Goal: Book appointment/travel/reservation

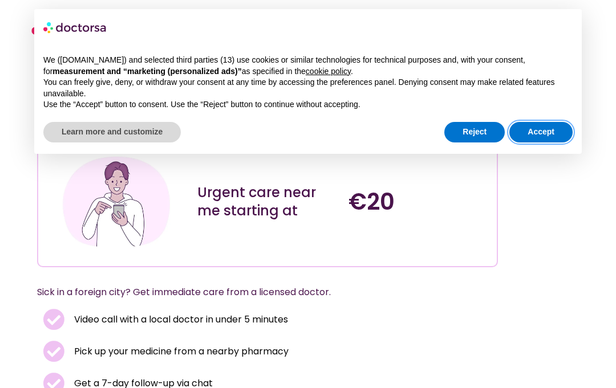
click at [544, 129] on button "Accept" at bounding box center [540, 132] width 63 height 21
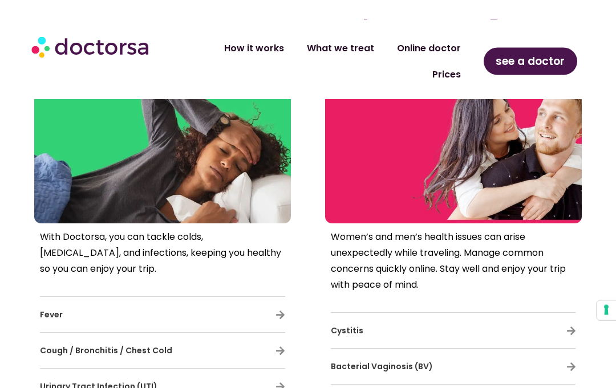
scroll to position [2537, 0]
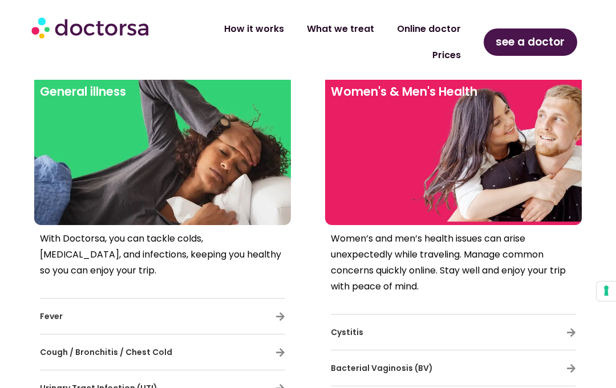
click at [336, 327] on span "Cystitis" at bounding box center [347, 332] width 33 height 11
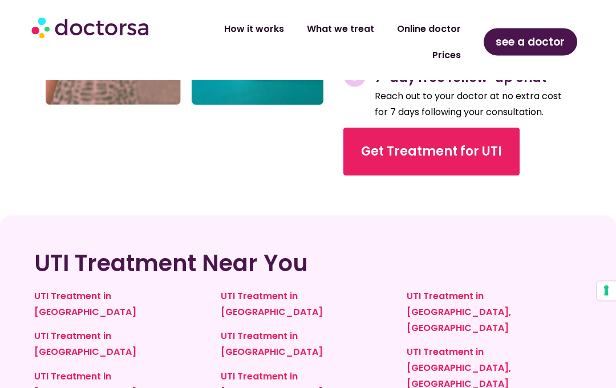
scroll to position [2663, 0]
click at [64, 330] on link "UTI Treatment in France" at bounding box center [85, 344] width 102 height 29
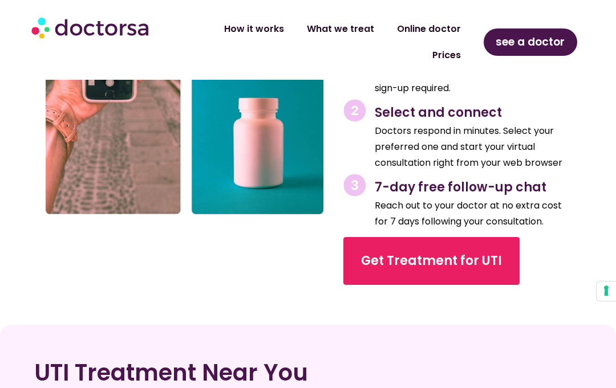
scroll to position [2631, 0]
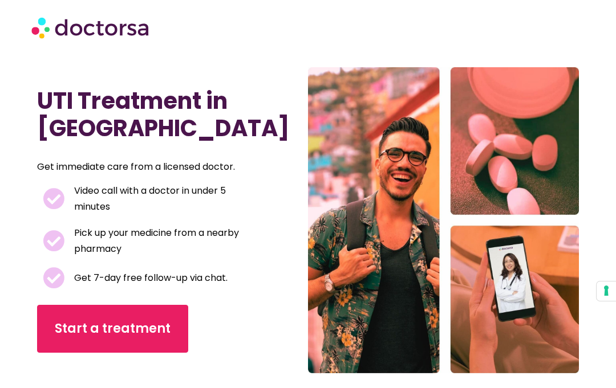
click at [77, 333] on span "Start a treatment" at bounding box center [113, 329] width 116 height 18
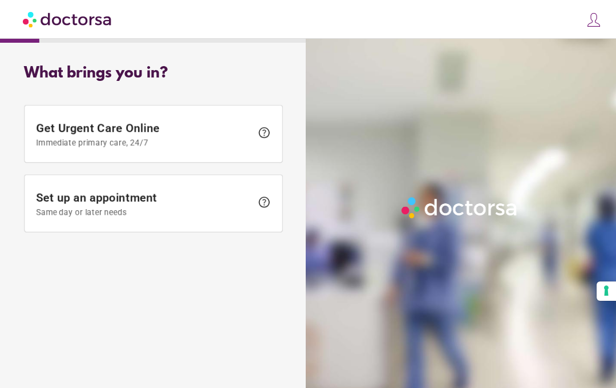
click at [55, 141] on span "Immediate primary care, 24/7" at bounding box center [144, 142] width 216 height 9
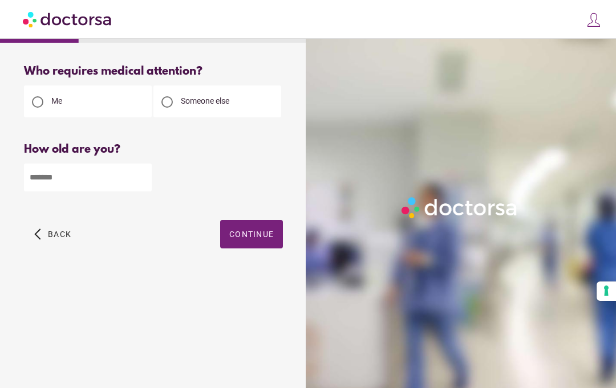
click at [50, 183] on input "number" at bounding box center [88, 178] width 128 height 28
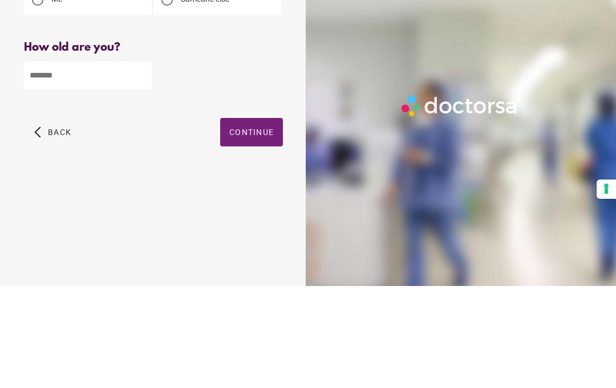
type input "**"
click at [246, 230] on span "Continue" at bounding box center [251, 234] width 44 height 9
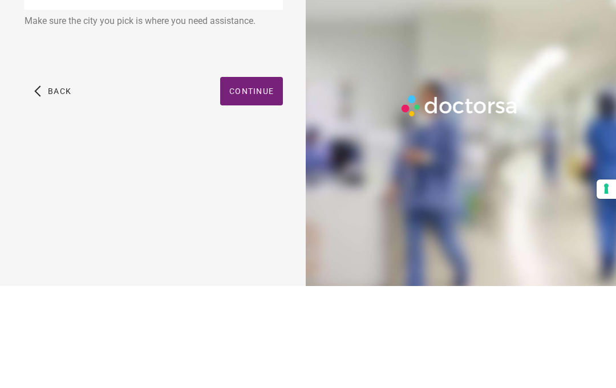
scroll to position [51, 0]
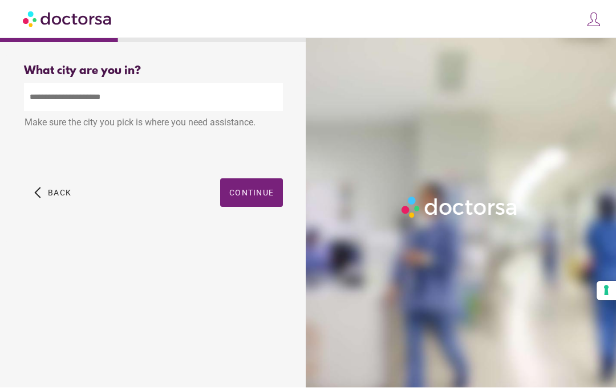
click at [41, 84] on input "text" at bounding box center [153, 98] width 259 height 28
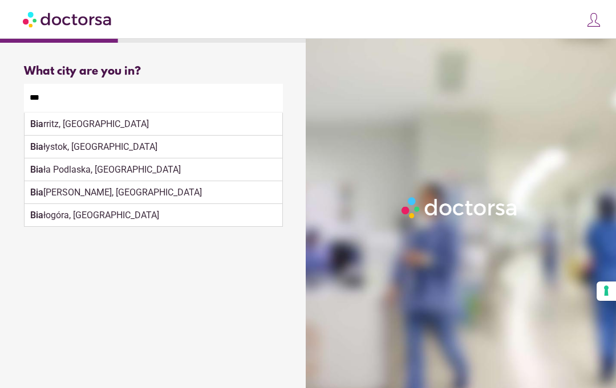
click at [53, 113] on div "Bia rritz, France" at bounding box center [154, 124] width 258 height 23
type input "**********"
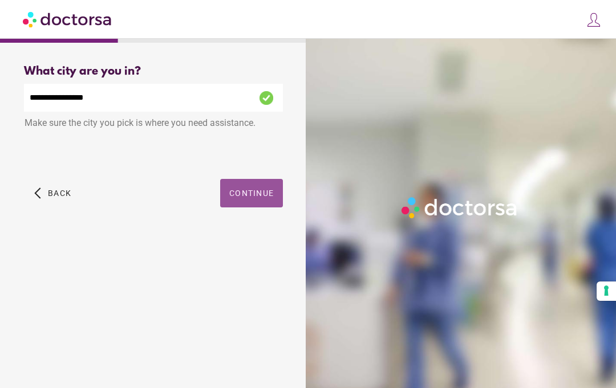
click at [247, 189] on span "Continue" at bounding box center [251, 193] width 44 height 9
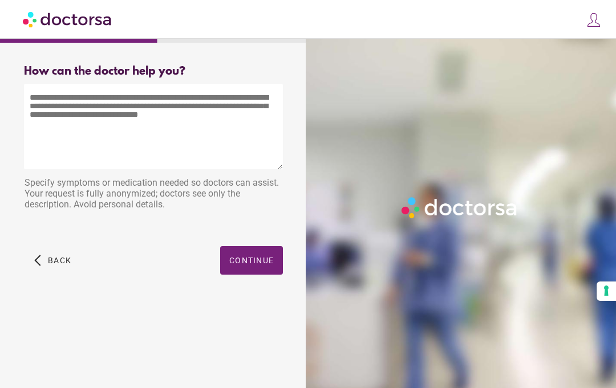
scroll to position [7, 0]
click at [41, 98] on textarea at bounding box center [153, 127] width 259 height 86
click at [50, 90] on textarea at bounding box center [153, 127] width 259 height 86
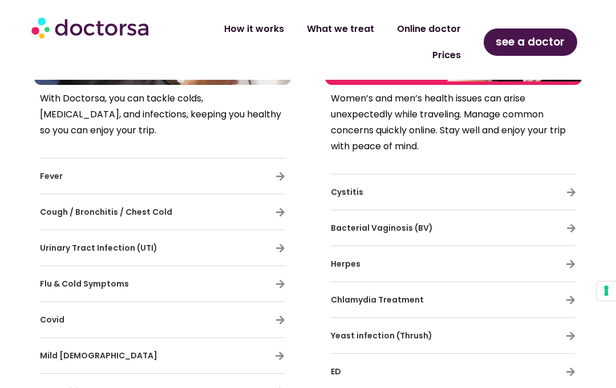
scroll to position [2677, 0]
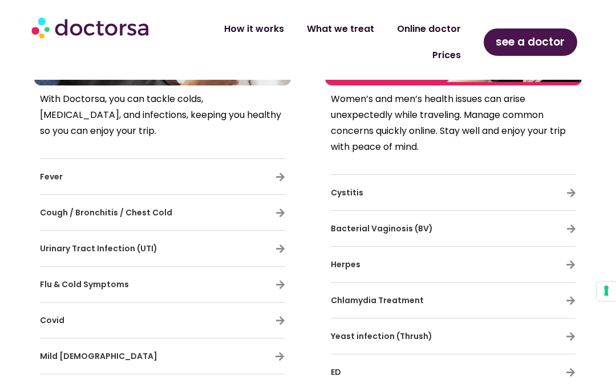
click at [346, 185] on h3 "Cystitis" at bounding box center [420, 193] width 179 height 24
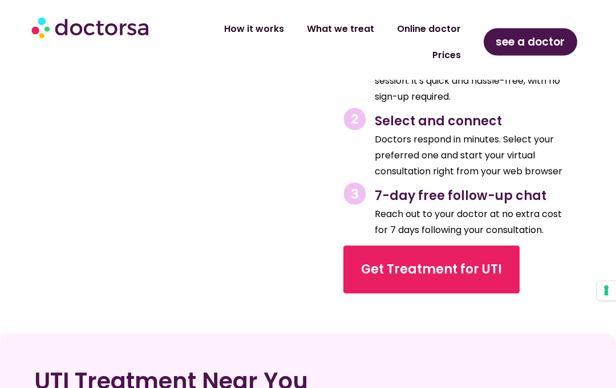
scroll to position [2625, 0]
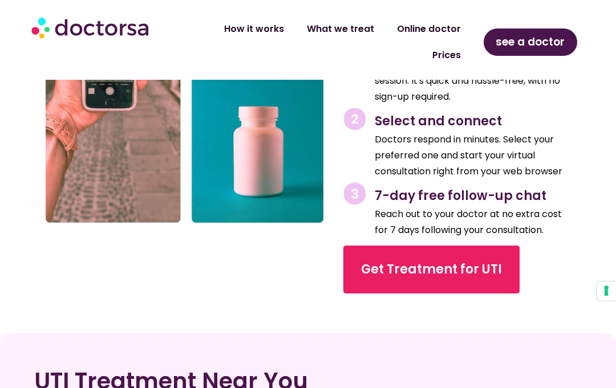
click at [395, 270] on span "Get Treatment for UTI" at bounding box center [431, 270] width 141 height 18
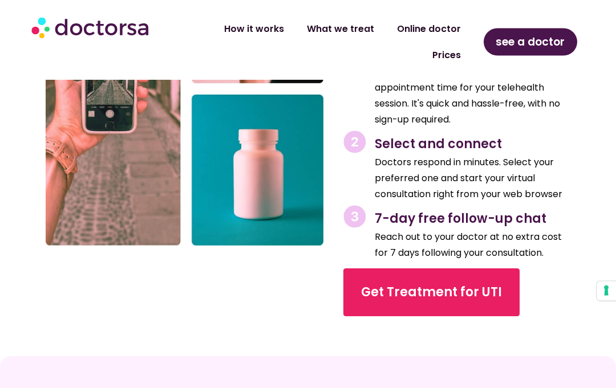
scroll to position [2602, 0]
click at [402, 290] on span "Get Treatment for UTI" at bounding box center [431, 292] width 141 height 18
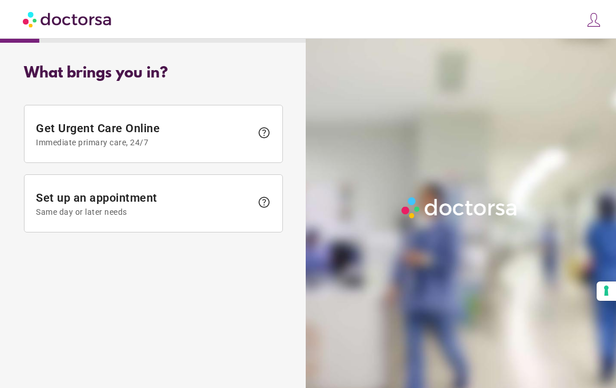
click at [66, 200] on span "Set up an appointment Same day or later needs" at bounding box center [144, 204] width 216 height 26
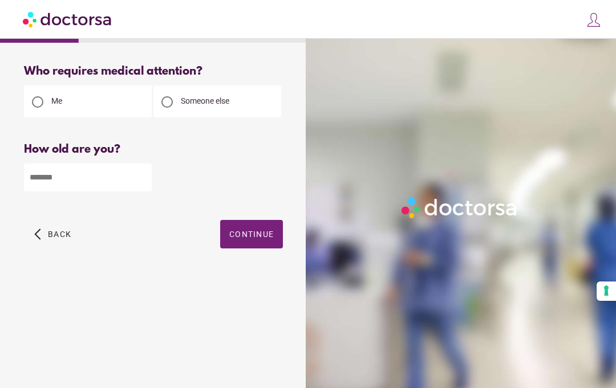
click at [45, 183] on input "number" at bounding box center [88, 178] width 128 height 28
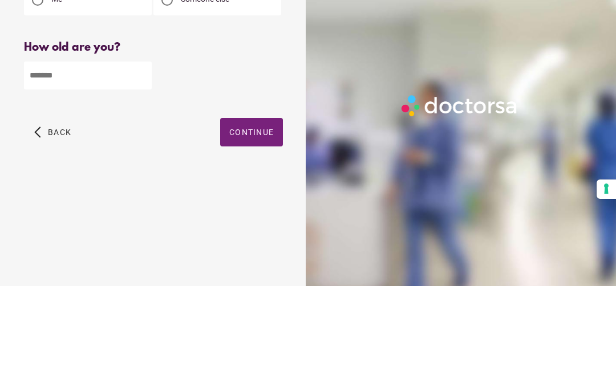
type input "**"
click at [261, 220] on span "button" at bounding box center [251, 234] width 63 height 29
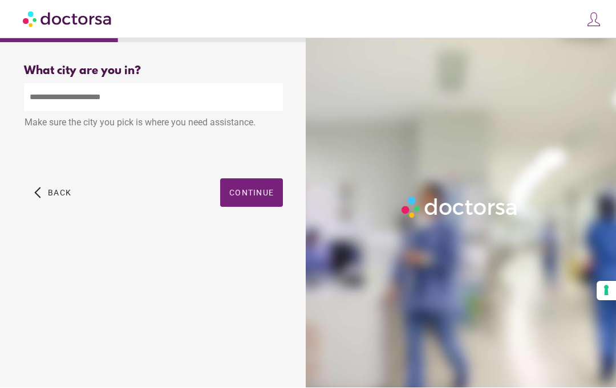
click at [169, 84] on input "text" at bounding box center [153, 98] width 259 height 28
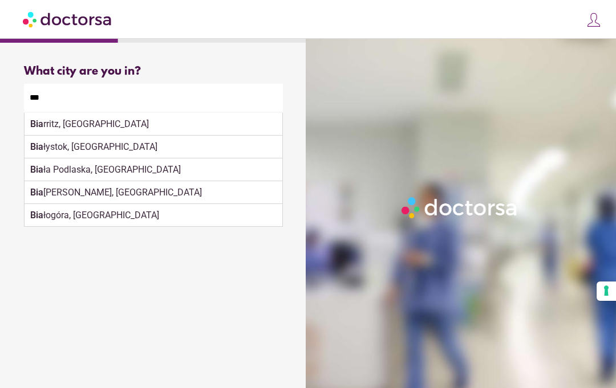
click at [90, 113] on div "Bia rritz, France" at bounding box center [154, 124] width 258 height 23
type input "**********"
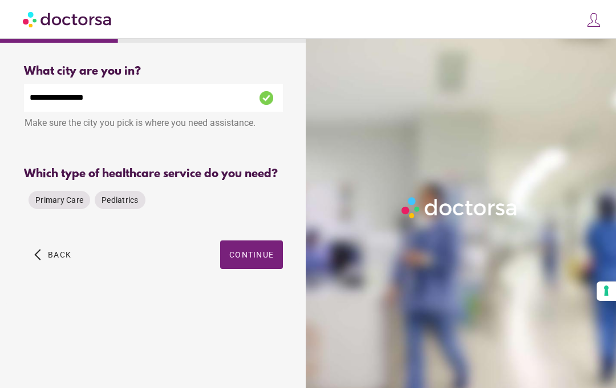
click at [256, 168] on div "Which type of healthcare service do you need?" at bounding box center [153, 174] width 259 height 13
click at [45, 196] on span "Primary Care" at bounding box center [59, 200] width 48 height 9
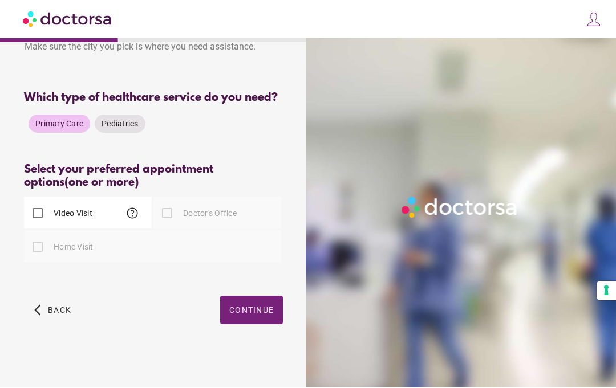
scroll to position [96, 0]
click at [253, 313] on span "Continue" at bounding box center [251, 310] width 44 height 9
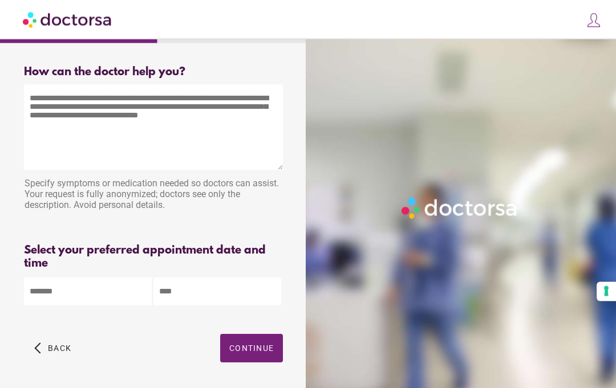
scroll to position [0, 0]
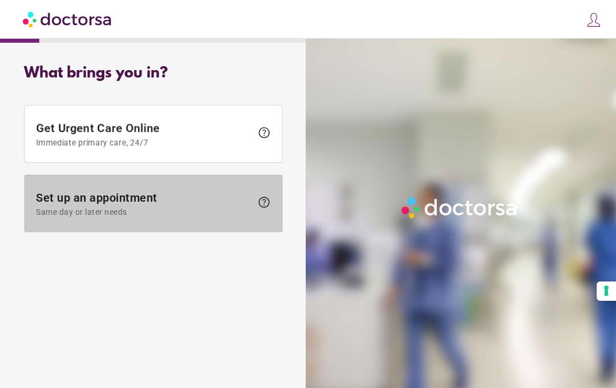
click at [241, 216] on span "Same day or later needs" at bounding box center [144, 212] width 216 height 9
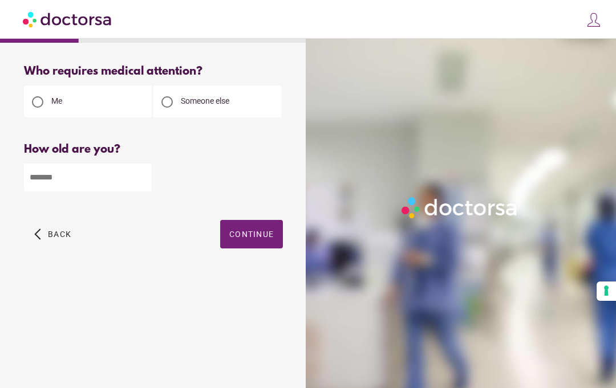
click at [116, 182] on input "number" at bounding box center [88, 178] width 128 height 28
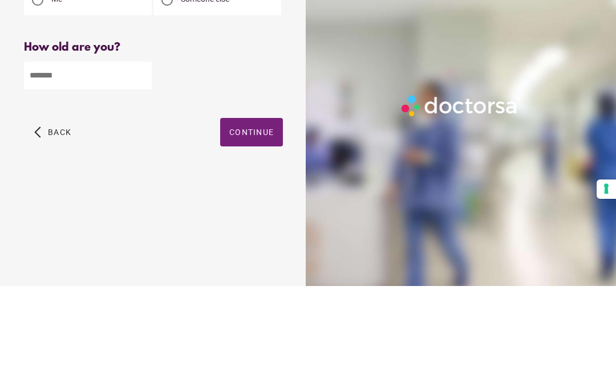
type input "**"
click at [257, 230] on span "Continue" at bounding box center [251, 234] width 44 height 9
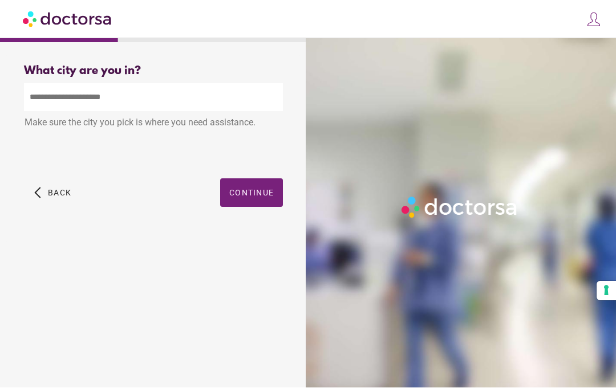
click at [173, 84] on input "text" at bounding box center [153, 98] width 259 height 28
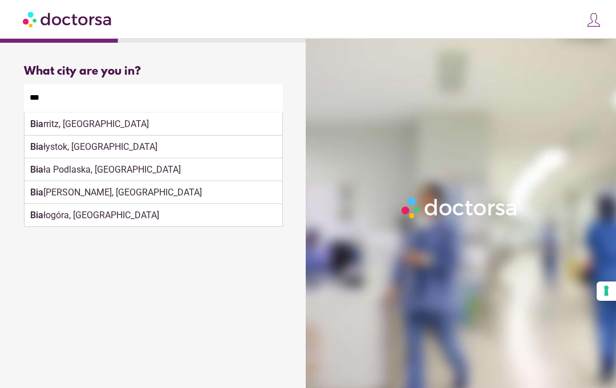
click at [86, 113] on div "Bia rritz, France" at bounding box center [154, 124] width 258 height 23
type input "**********"
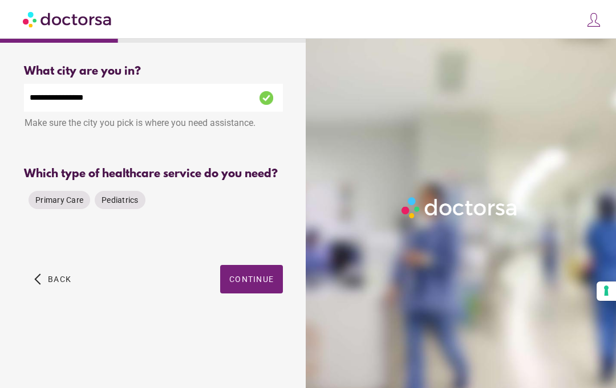
click at [248, 186] on div "Primary Care Pediatrics" at bounding box center [153, 199] width 259 height 27
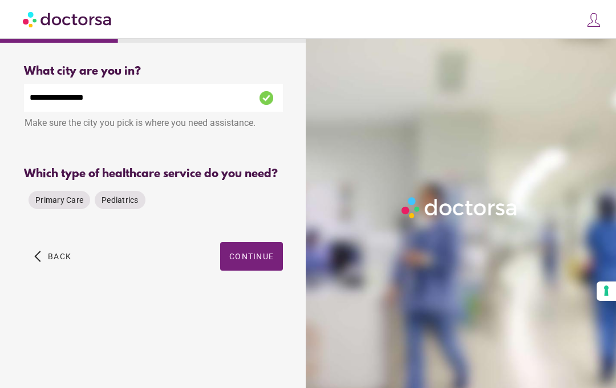
click at [63, 196] on span "Primary Care" at bounding box center [59, 200] width 48 height 9
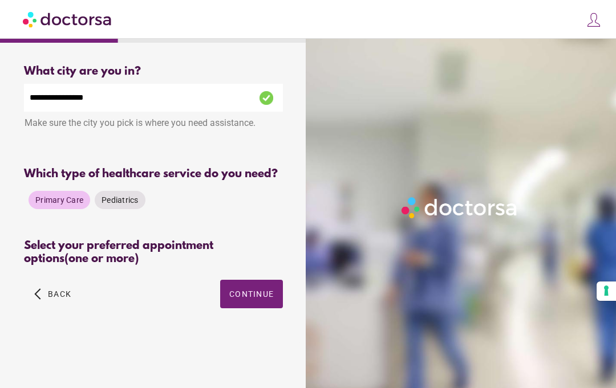
click at [239, 240] on div "Select your preferred appointment options (one or more)" at bounding box center [153, 253] width 259 height 26
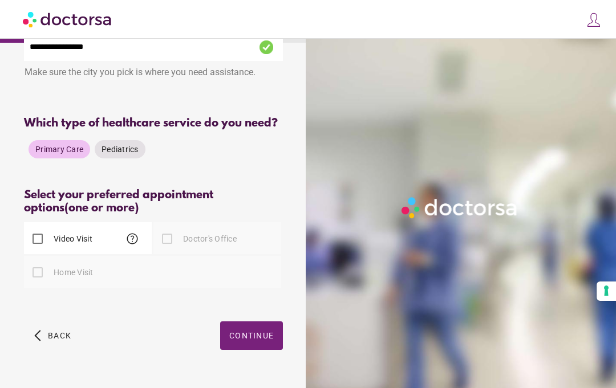
click at [43, 284] on div at bounding box center [37, 272] width 23 height 23
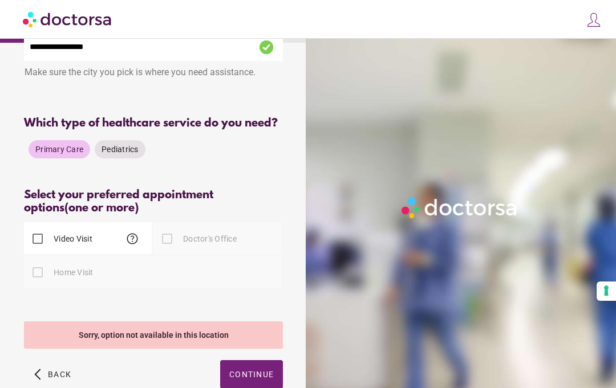
click at [177, 250] on div at bounding box center [167, 239] width 23 height 23
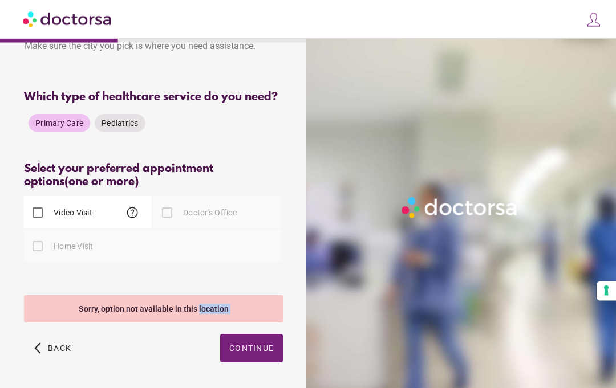
scroll to position [0, 0]
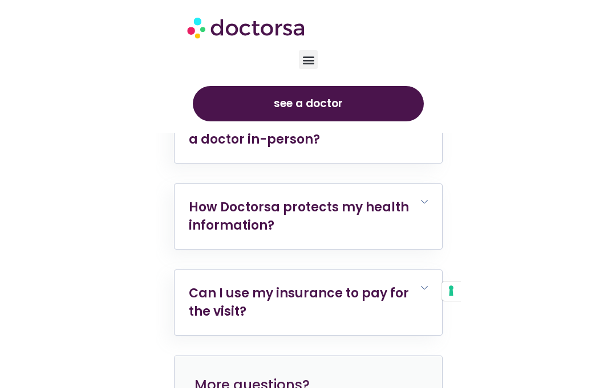
scroll to position [6111, 0]
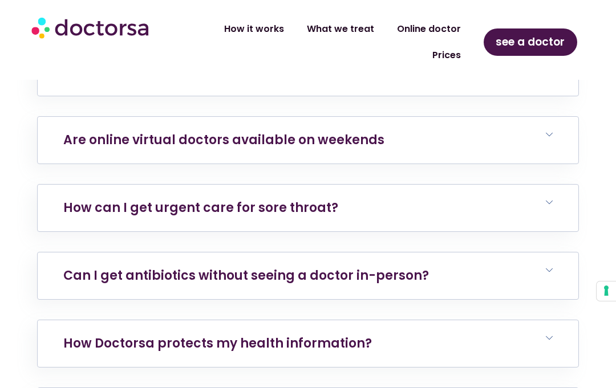
click at [545, 253] on h6 "Can I get antibiotics without seeing a doctor in-person?" at bounding box center [308, 276] width 541 height 47
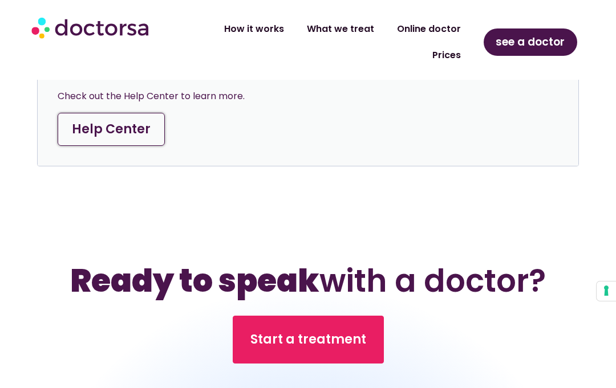
scroll to position [6689, 0]
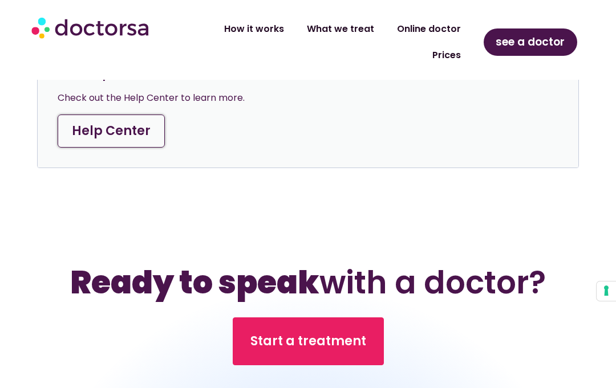
click at [302, 333] on span "Start a treatment" at bounding box center [308, 342] width 116 height 18
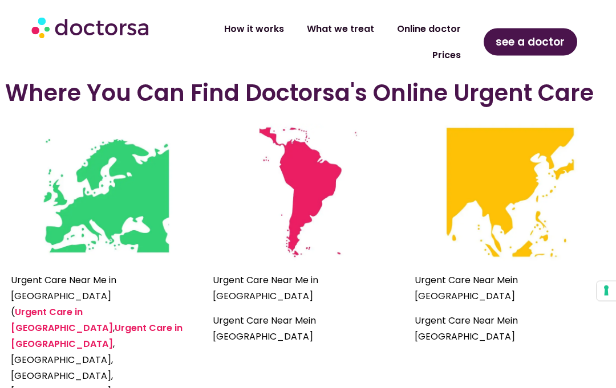
scroll to position [4466, 0]
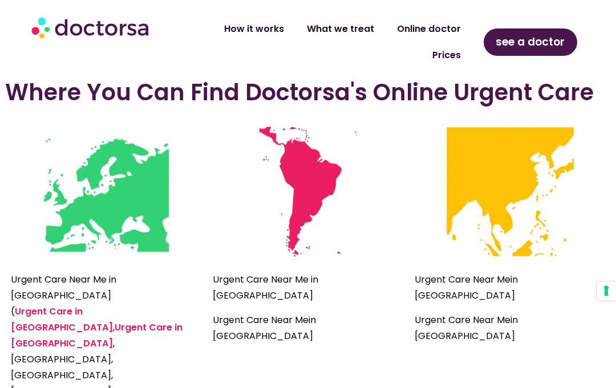
click at [87, 305] on link "Urgent Care in France" at bounding box center [62, 319] width 102 height 29
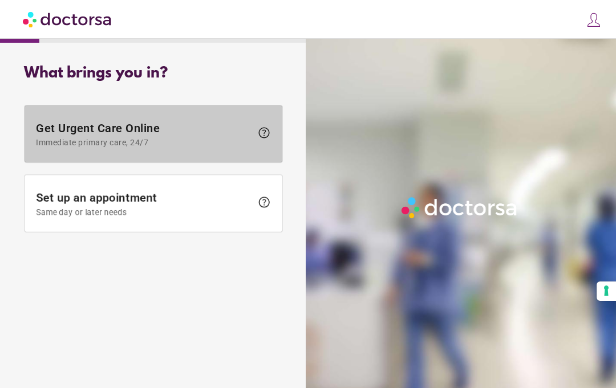
click at [181, 139] on span "Immediate primary care, 24/7" at bounding box center [144, 142] width 216 height 9
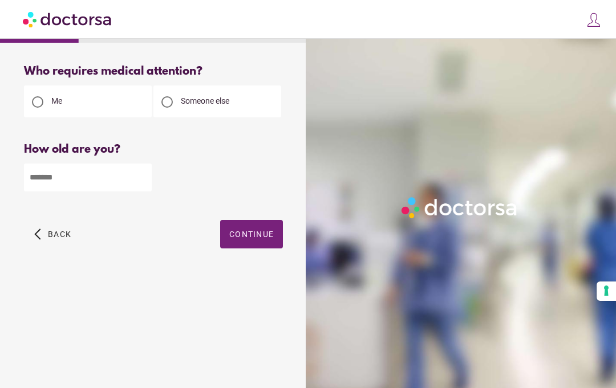
click at [121, 179] on input "number" at bounding box center [88, 178] width 128 height 28
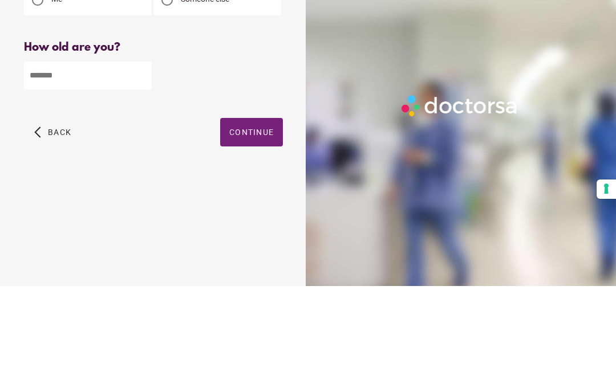
type input "**"
click at [266, 230] on span "Continue" at bounding box center [251, 234] width 44 height 9
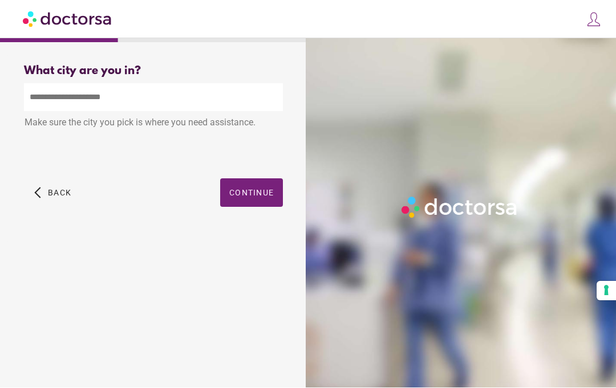
click at [196, 84] on input "text" at bounding box center [153, 98] width 259 height 28
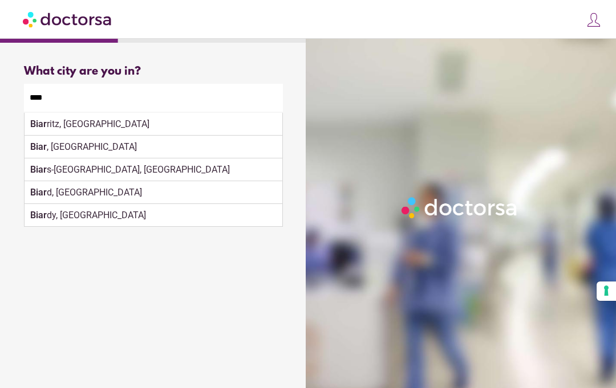
click at [93, 113] on div "Biar ritz, France" at bounding box center [154, 124] width 258 height 23
type input "**********"
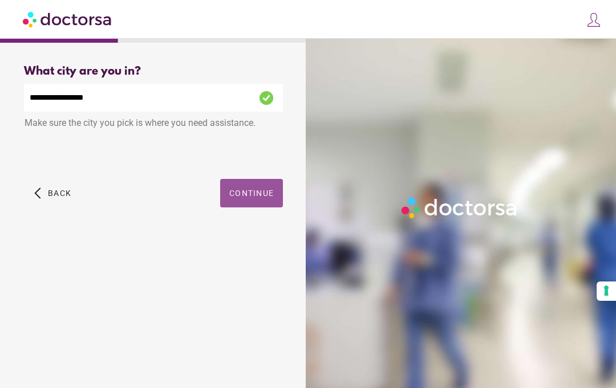
click at [255, 179] on span "button" at bounding box center [251, 193] width 63 height 29
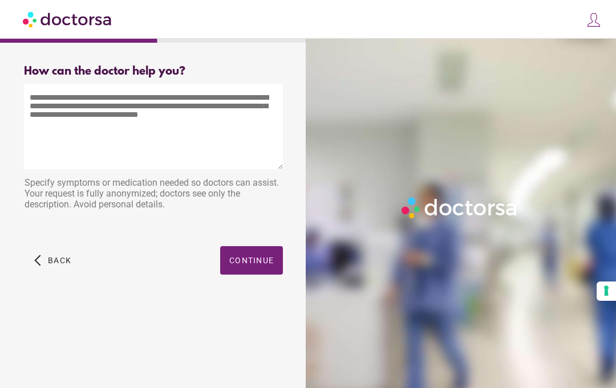
click at [100, 113] on textarea at bounding box center [153, 127] width 259 height 86
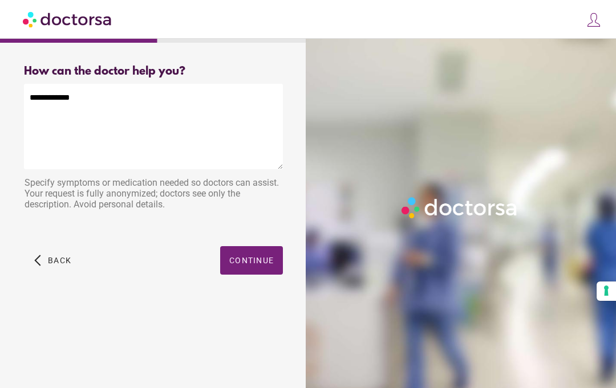
type textarea "**********"
click at [260, 256] on span "Continue" at bounding box center [251, 260] width 44 height 9
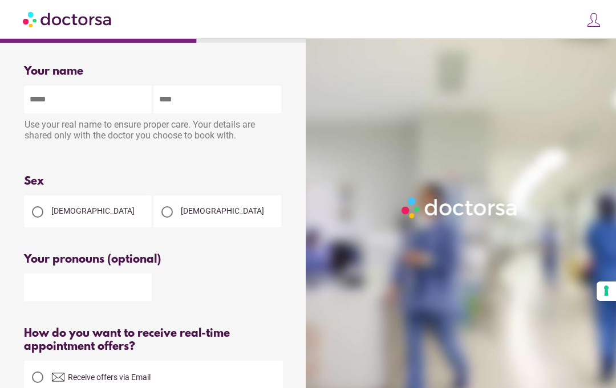
click at [35, 218] on div at bounding box center [37, 211] width 11 height 11
click at [38, 290] on input "text" at bounding box center [88, 288] width 128 height 28
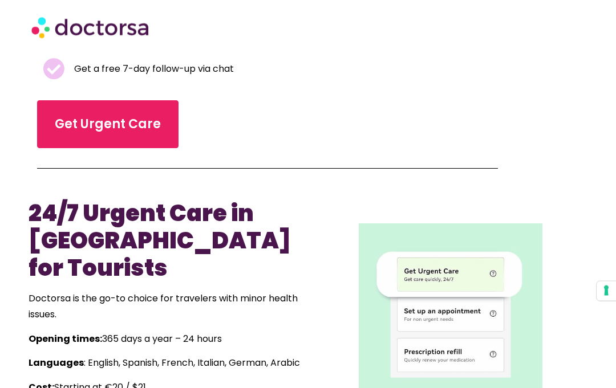
scroll to position [374, 0]
click at [91, 116] on link "Get Urgent Care" at bounding box center [107, 124] width 141 height 48
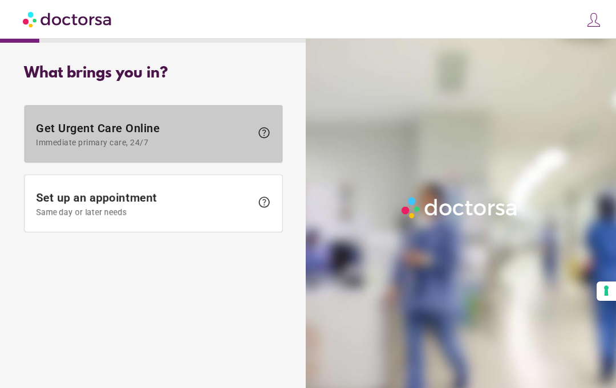
click at [34, 139] on span at bounding box center [154, 134] width 258 height 57
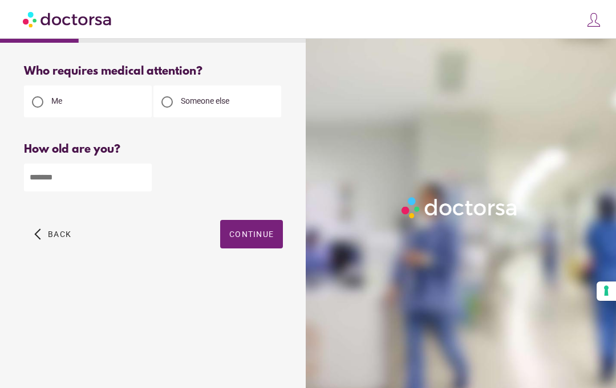
click at [35, 183] on input "number" at bounding box center [88, 178] width 128 height 28
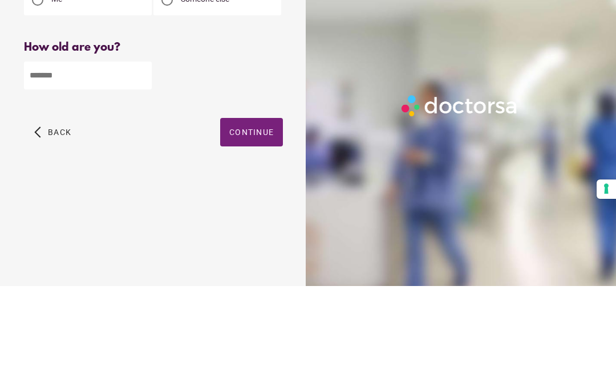
type input "**"
click at [257, 230] on span "Continue" at bounding box center [251, 234] width 44 height 9
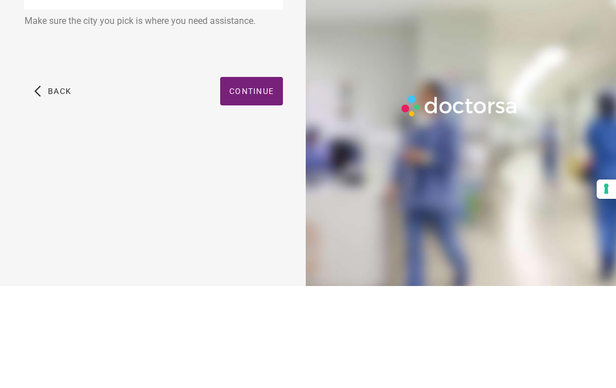
scroll to position [51, 0]
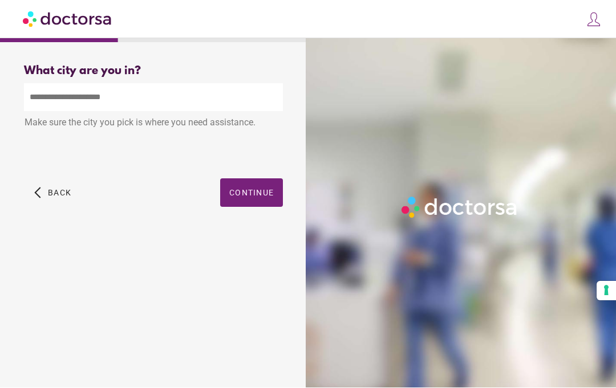
click at [189, 84] on input "text" at bounding box center [153, 98] width 259 height 28
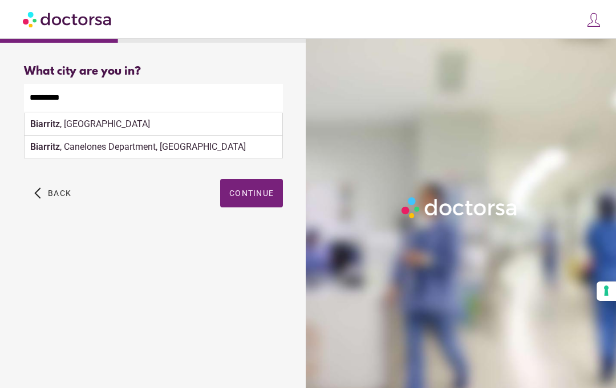
click at [65, 113] on div "Biarritz , France" at bounding box center [154, 124] width 258 height 23
type input "**********"
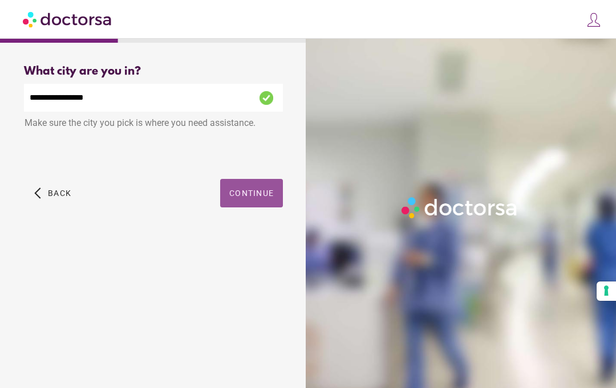
click at [254, 179] on span "button" at bounding box center [251, 193] width 63 height 29
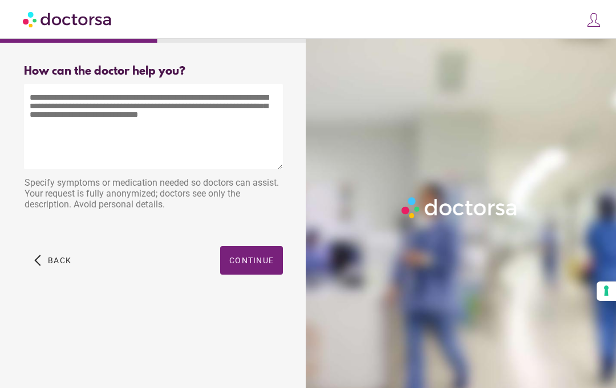
click at [143, 124] on textarea at bounding box center [153, 127] width 259 height 86
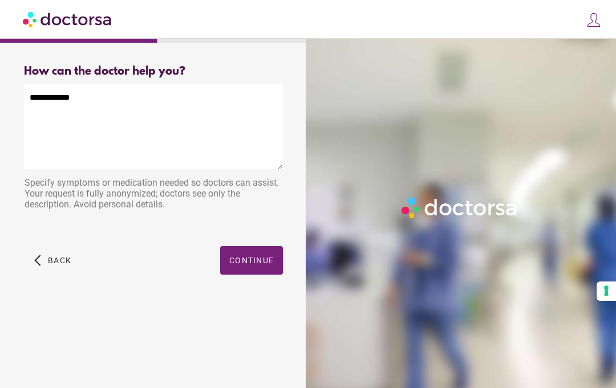
type textarea "**********"
click at [257, 256] on span "Continue" at bounding box center [251, 260] width 44 height 9
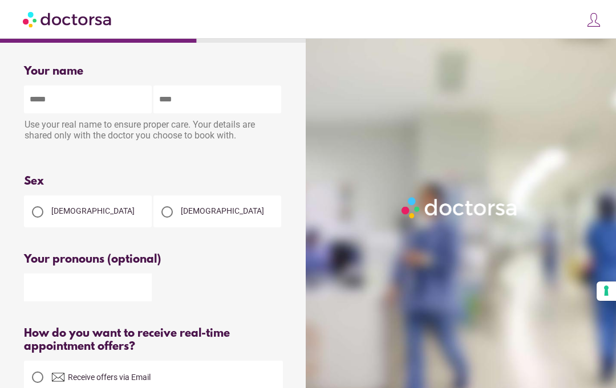
click at [34, 221] on div at bounding box center [37, 212] width 23 height 23
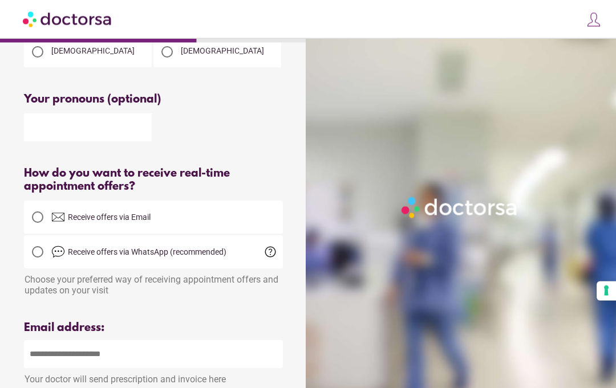
scroll to position [201, 0]
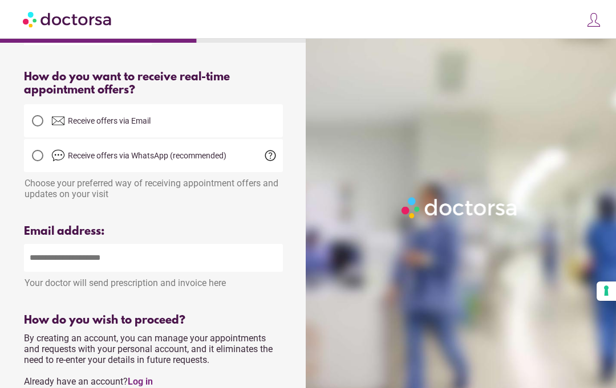
click at [39, 270] on input "email" at bounding box center [153, 258] width 259 height 28
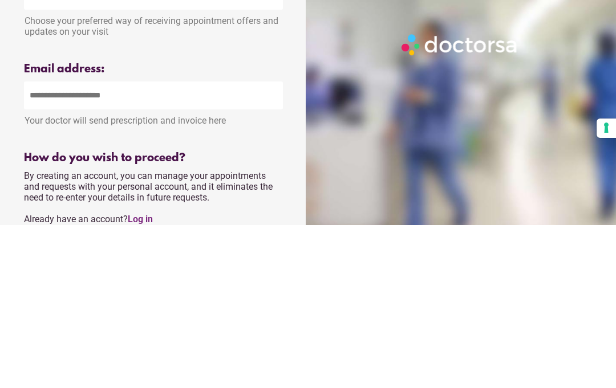
type input "**********"
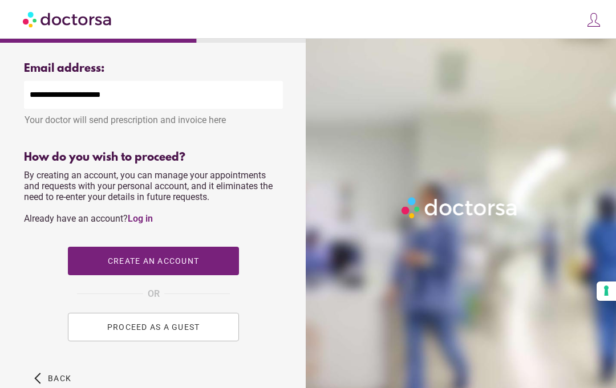
click at [91, 337] on button "PROCEED AS A GUEST" at bounding box center [153, 327] width 171 height 29
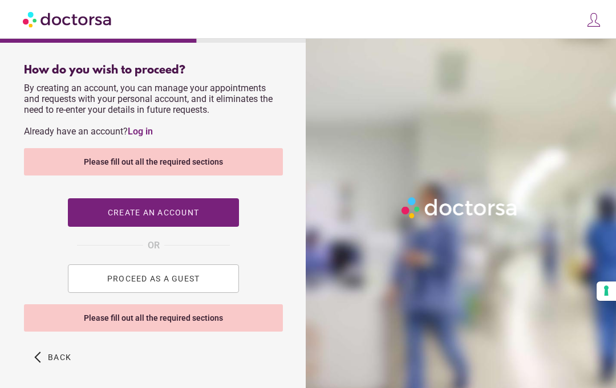
scroll to position [510, 0]
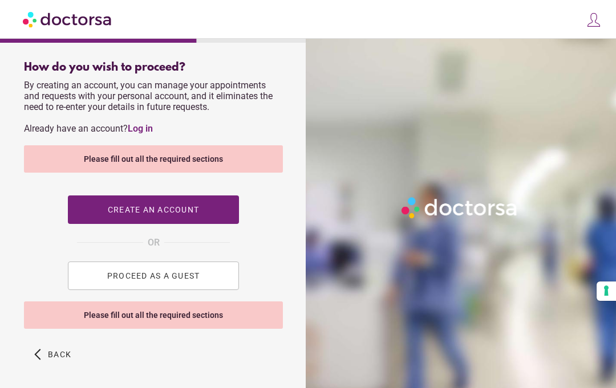
click at [111, 281] on span "PROCEED AS A GUEST" at bounding box center [153, 275] width 93 height 9
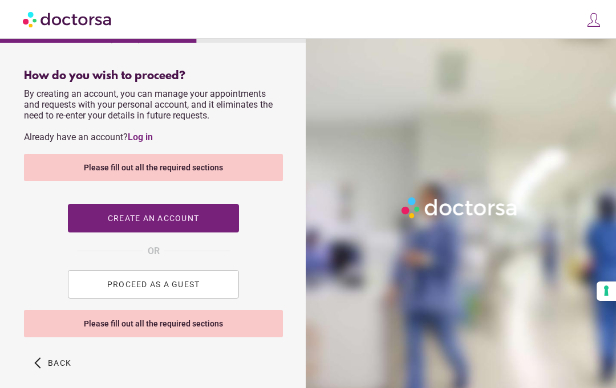
scroll to position [512, 0]
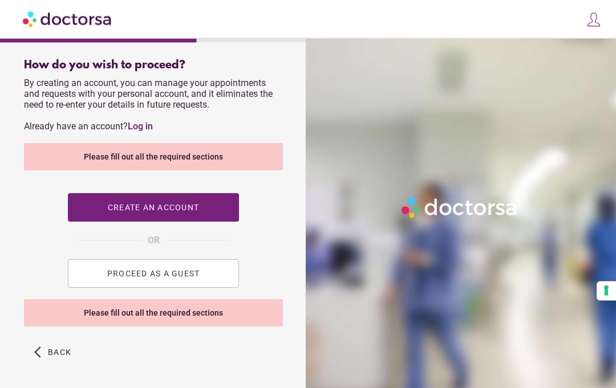
click at [133, 279] on span "PROCEED AS A GUEST" at bounding box center [153, 274] width 93 height 9
click at [152, 327] on div "Please fill out all the required sections" at bounding box center [153, 313] width 259 height 27
click at [164, 287] on button "PROCEED AS A GUEST" at bounding box center [153, 274] width 171 height 29
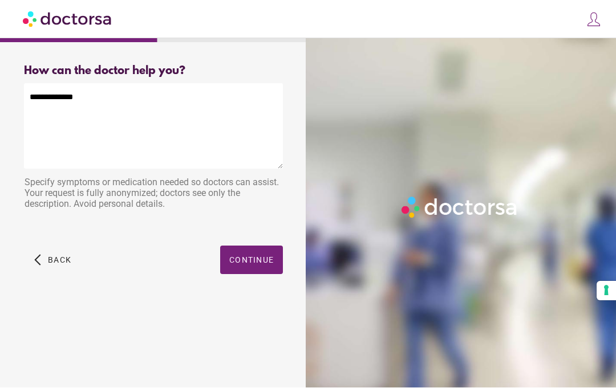
scroll to position [1, 0]
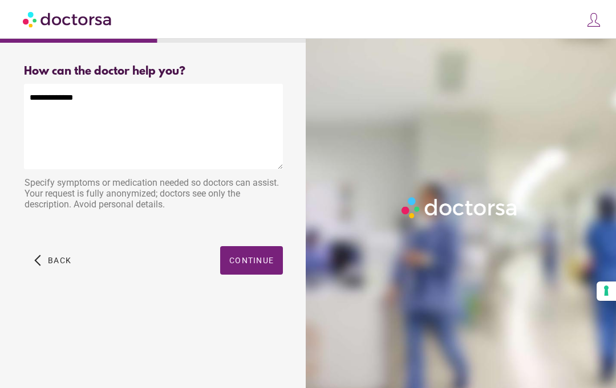
click at [58, 120] on textarea "**********" at bounding box center [153, 127] width 259 height 86
paste textarea "**********"
type textarea "**********"
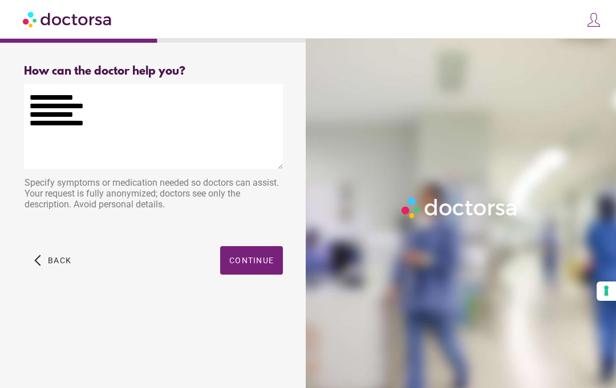
click at [258, 267] on span "button" at bounding box center [251, 260] width 63 height 29
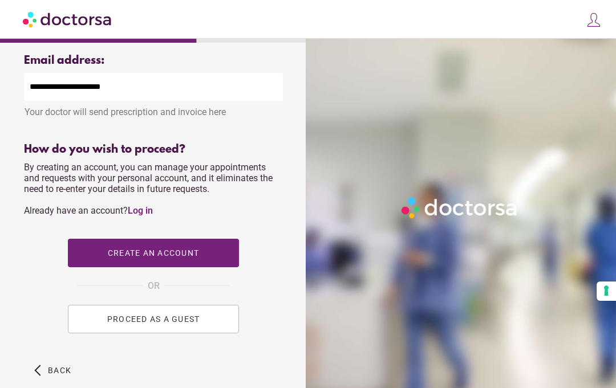
scroll to position [443, 0]
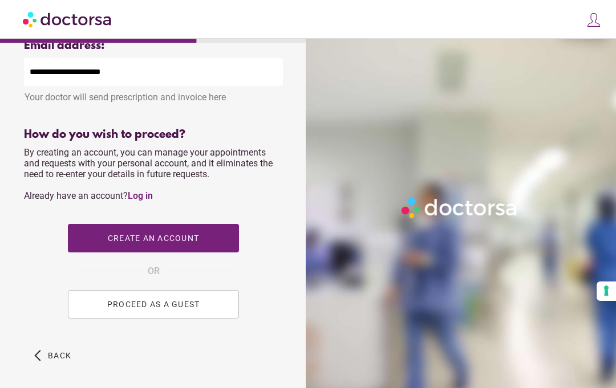
click at [150, 319] on button "PROCEED AS A GUEST" at bounding box center [153, 304] width 171 height 29
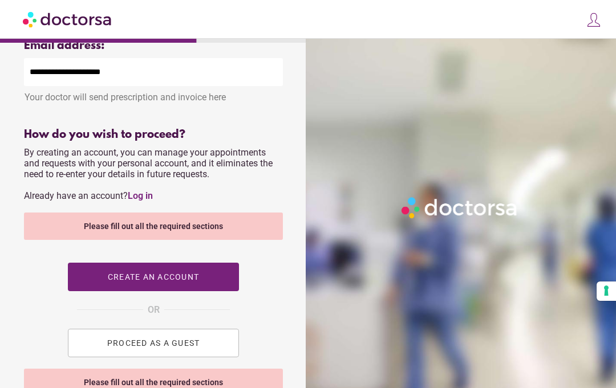
click at [150, 348] on span "PROCEED AS A GUEST" at bounding box center [153, 343] width 93 height 9
click at [145, 358] on button "PROCEED AS A GUEST" at bounding box center [153, 343] width 171 height 29
click at [181, 282] on span "Create an account" at bounding box center [153, 277] width 91 height 9
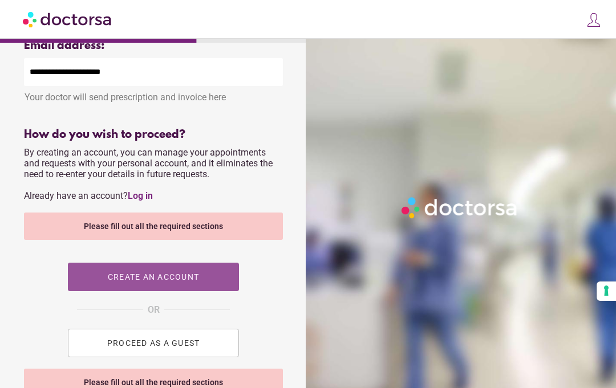
click at [184, 282] on span "Create an account" at bounding box center [153, 277] width 91 height 9
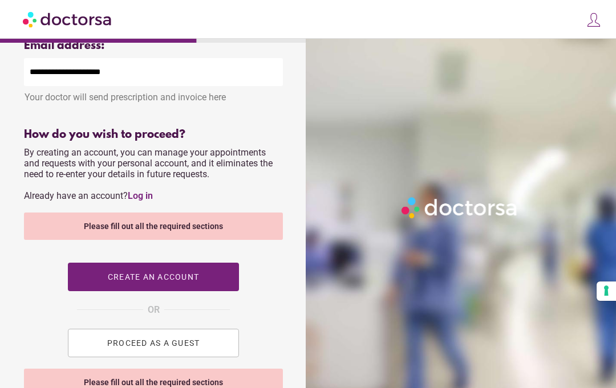
click at [174, 282] on span "Create an account" at bounding box center [153, 277] width 91 height 9
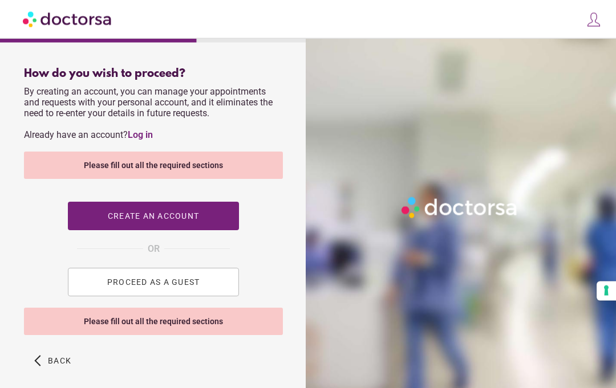
scroll to position [512, 0]
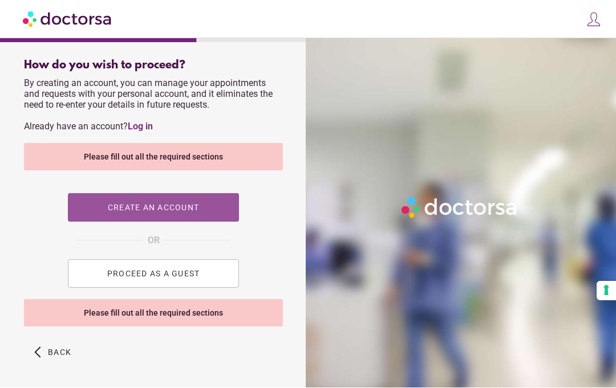
click at [180, 213] on span "Create an account" at bounding box center [153, 208] width 91 height 9
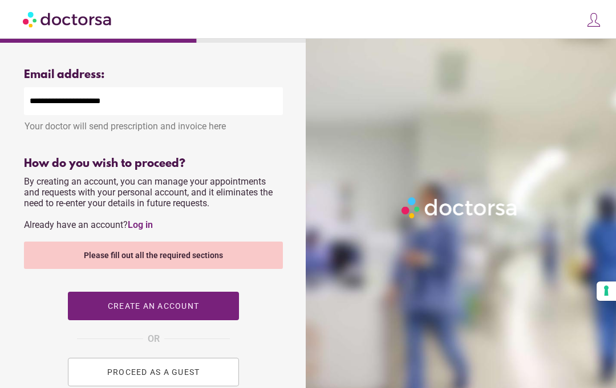
scroll to position [427, 0]
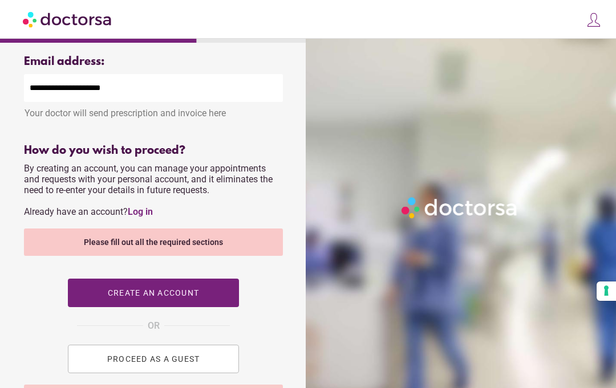
click at [161, 298] on span "Create an account" at bounding box center [153, 293] width 91 height 9
click at [171, 253] on div "Please fill out all the required sections" at bounding box center [153, 242] width 259 height 27
click at [184, 254] on div "Please fill out all the required sections" at bounding box center [153, 242] width 259 height 27
click at [149, 374] on button "PROCEED AS A GUEST" at bounding box center [153, 359] width 171 height 29
click at [135, 364] on span "PROCEED AS A GUEST" at bounding box center [153, 359] width 93 height 9
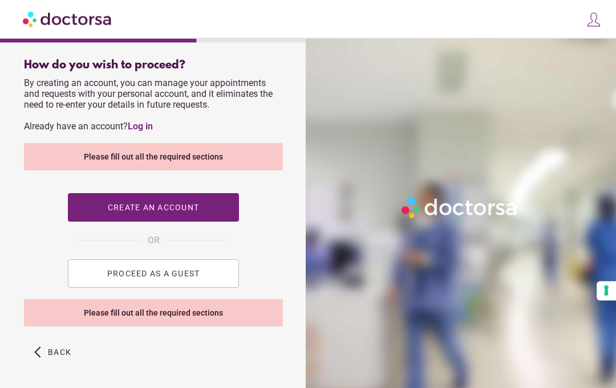
scroll to position [512, 0]
click at [45, 367] on span "button" at bounding box center [53, 353] width 46 height 29
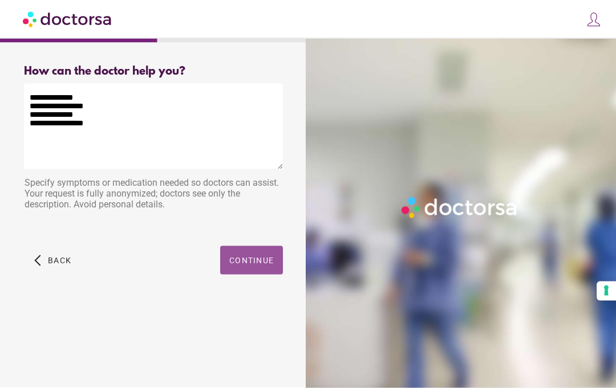
scroll to position [0, 0]
click at [261, 256] on span "button" at bounding box center [251, 260] width 63 height 29
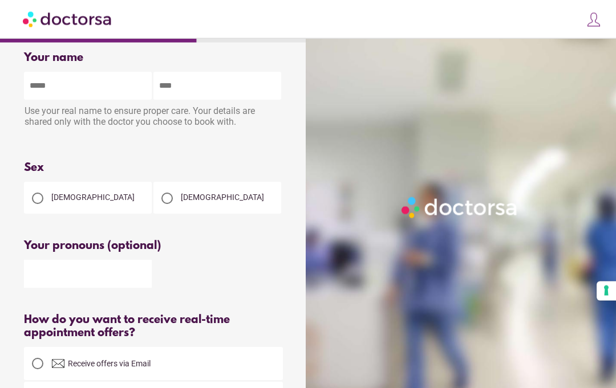
scroll to position [15, 0]
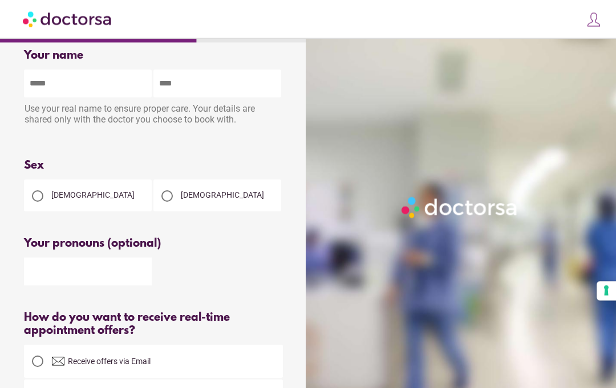
click at [43, 277] on input "text" at bounding box center [88, 272] width 128 height 28
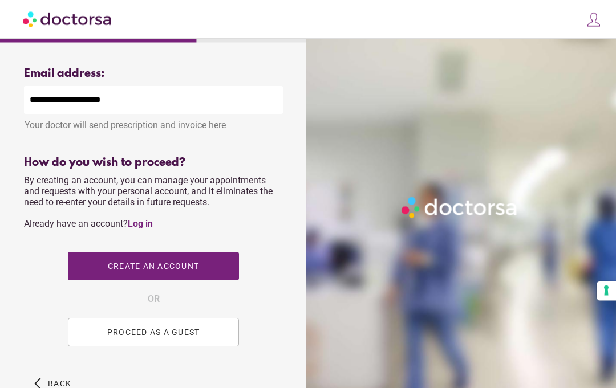
scroll to position [415, 0]
type input "****"
click at [172, 347] on button "PROCEED AS A GUEST" at bounding box center [153, 332] width 171 height 29
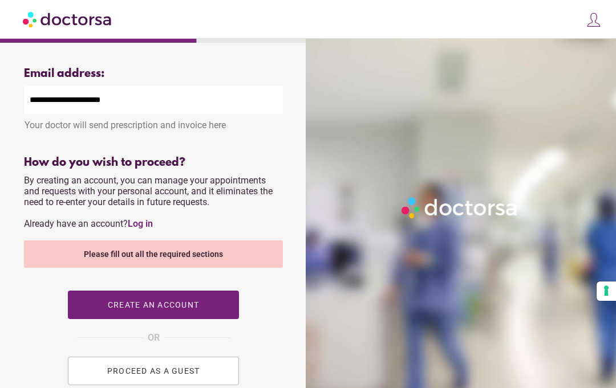
click at [189, 310] on span "Create an account" at bounding box center [153, 305] width 91 height 9
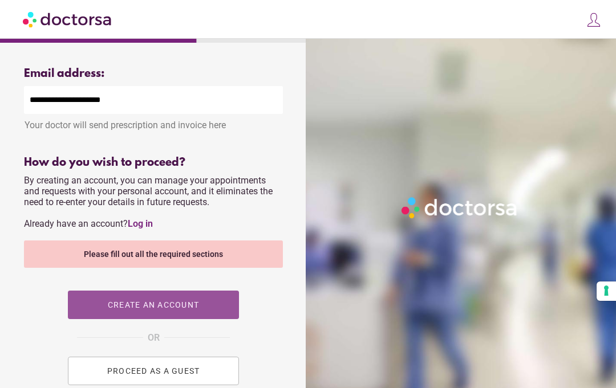
click at [179, 310] on span "Create an account" at bounding box center [153, 305] width 91 height 9
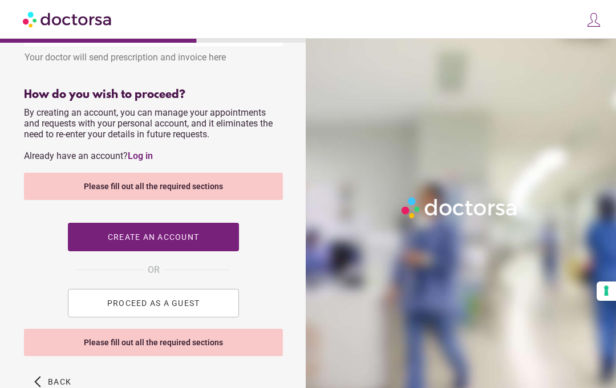
scroll to position [512, 0]
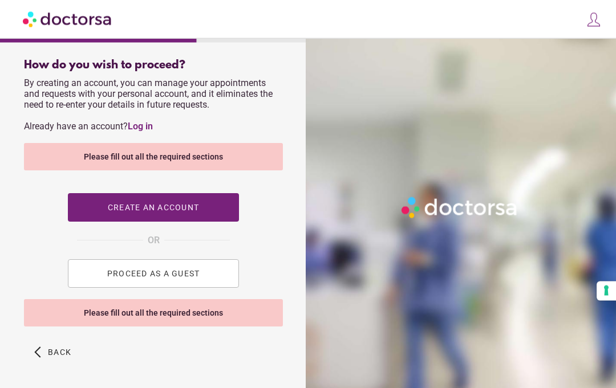
click at [189, 279] on span "PROCEED AS A GUEST" at bounding box center [153, 274] width 93 height 9
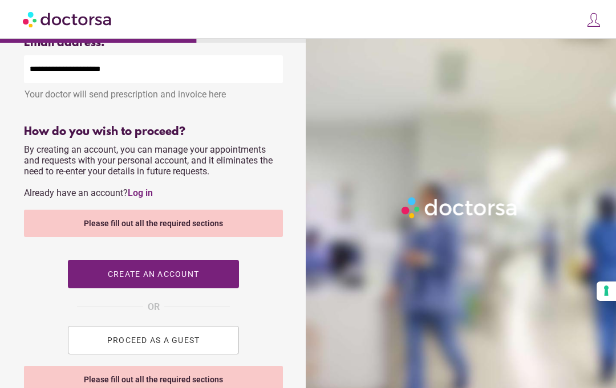
click at [161, 388] on div "Please fill out all the required sections" at bounding box center [153, 379] width 259 height 27
click at [121, 388] on div "Please fill out all the required sections" at bounding box center [153, 379] width 259 height 27
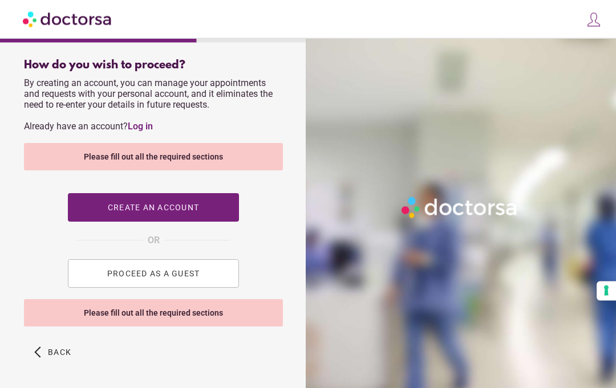
scroll to position [512, 0]
click at [44, 362] on span "button" at bounding box center [53, 353] width 46 height 29
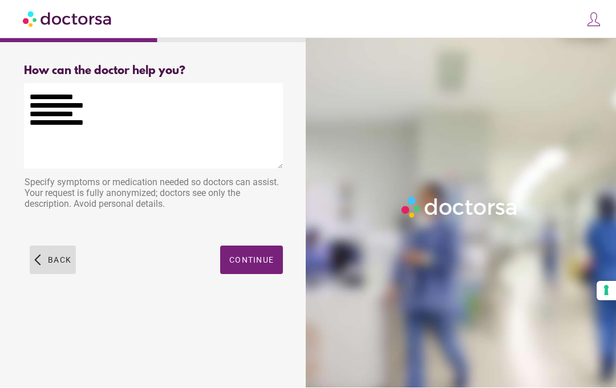
click at [38, 266] on span "button" at bounding box center [53, 260] width 46 height 29
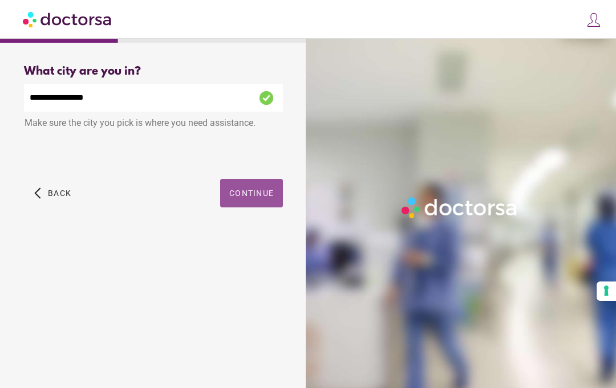
click at [256, 198] on span "Continue" at bounding box center [251, 193] width 44 height 9
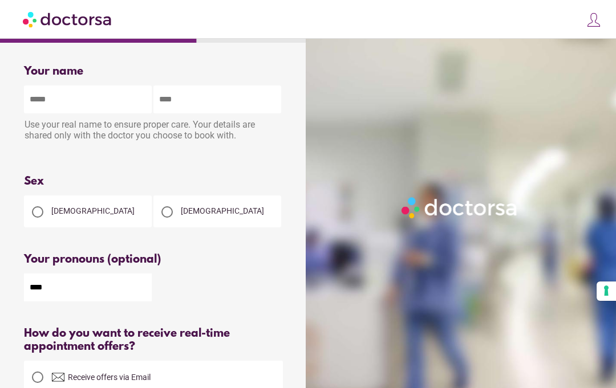
click at [132, 104] on input "text" at bounding box center [88, 100] width 128 height 28
type input "****"
click at [233, 104] on input "text" at bounding box center [217, 100] width 128 height 28
type input "********"
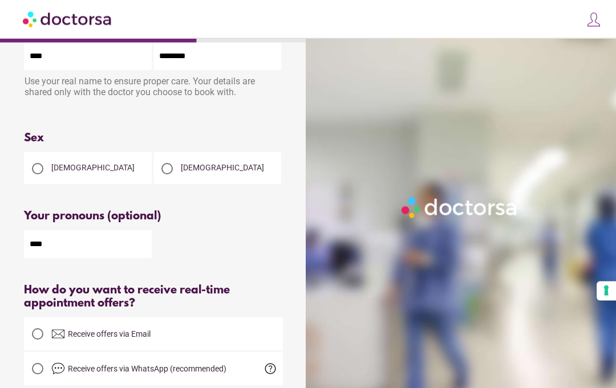
scroll to position [42, 0]
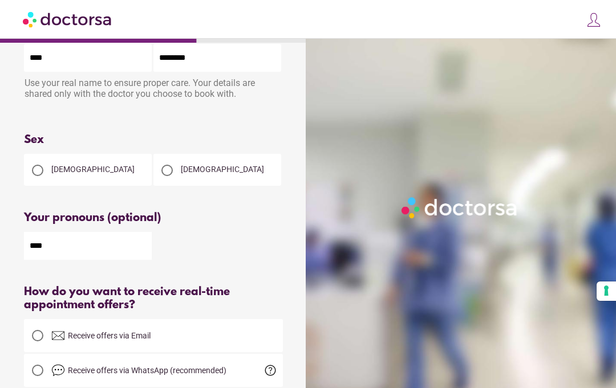
click at [256, 293] on div "How do you want to receive real-time appointment offers?" at bounding box center [153, 299] width 259 height 26
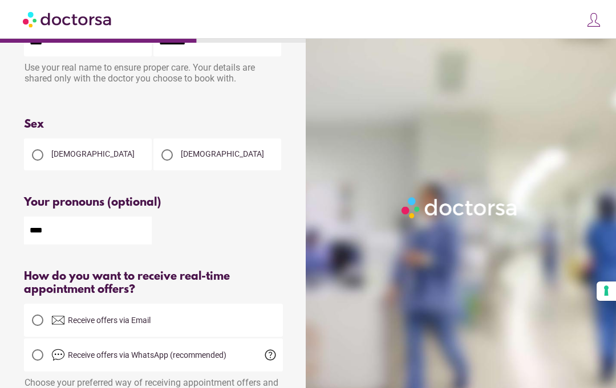
scroll to position [60, 0]
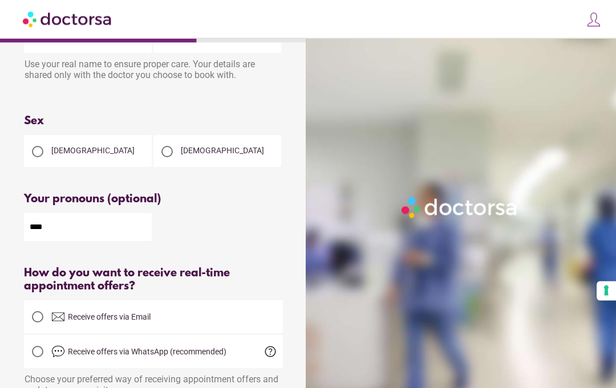
click at [103, 237] on input "****" at bounding box center [88, 228] width 128 height 28
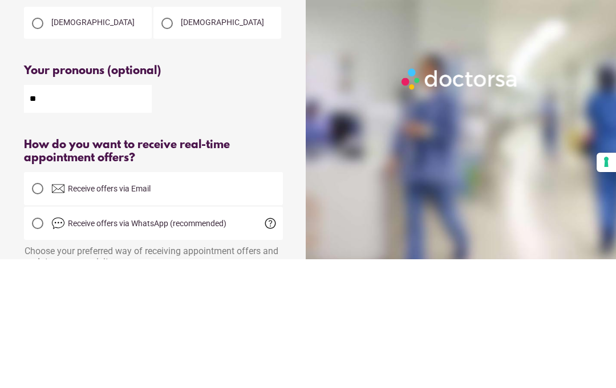
type input "*"
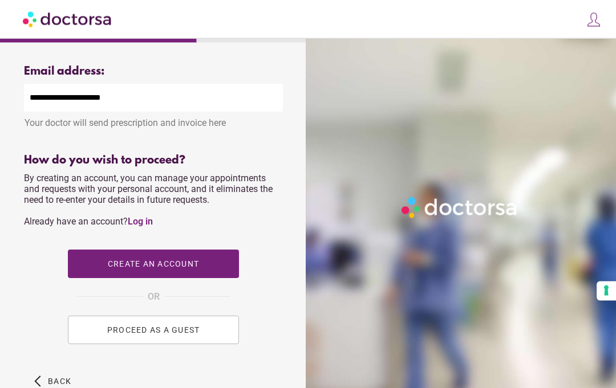
scroll to position [417, 0]
click at [151, 335] on span "PROCEED AS A GUEST" at bounding box center [153, 330] width 93 height 9
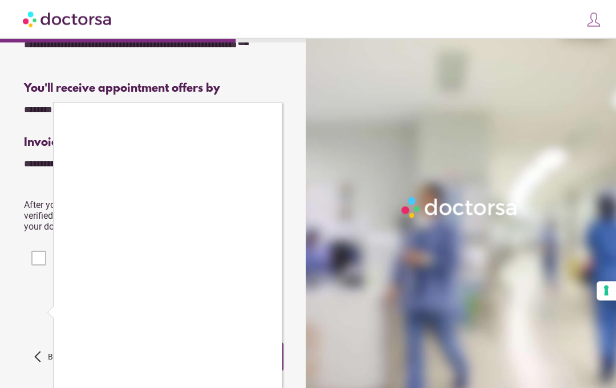
scroll to position [246, 0]
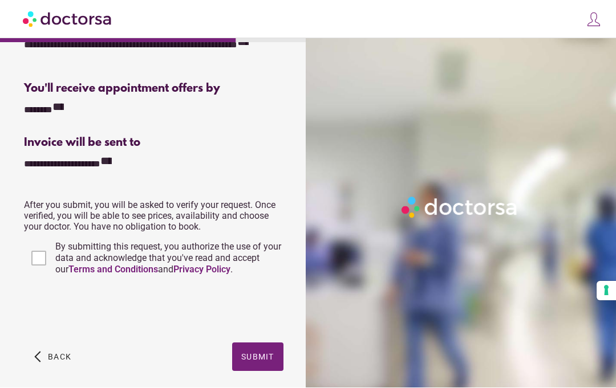
click at [265, 362] on span "Submit" at bounding box center [257, 357] width 33 height 9
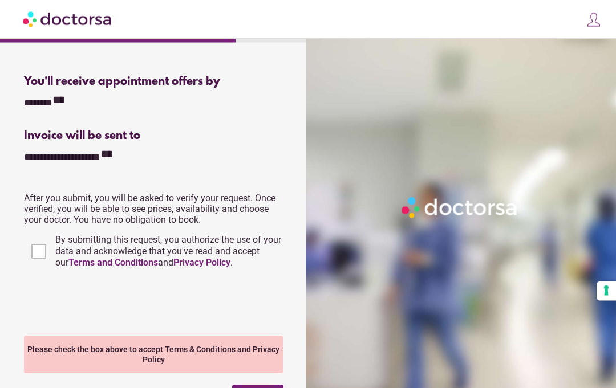
scroll to position [253, 0]
